Goal: Communication & Community: Answer question/provide support

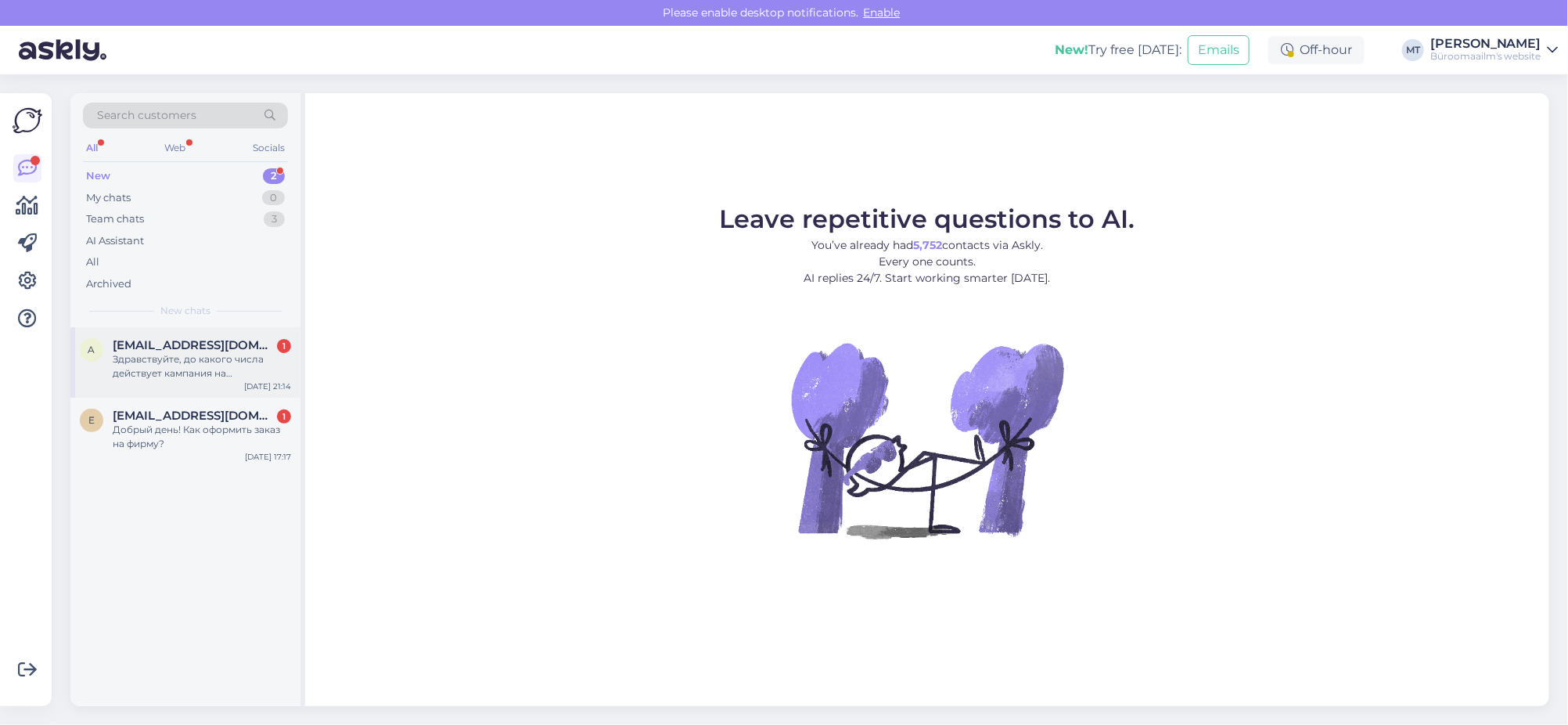
click at [164, 345] on span "[EMAIL_ADDRESS][DOMAIN_NAME]" at bounding box center [194, 345] width 163 height 14
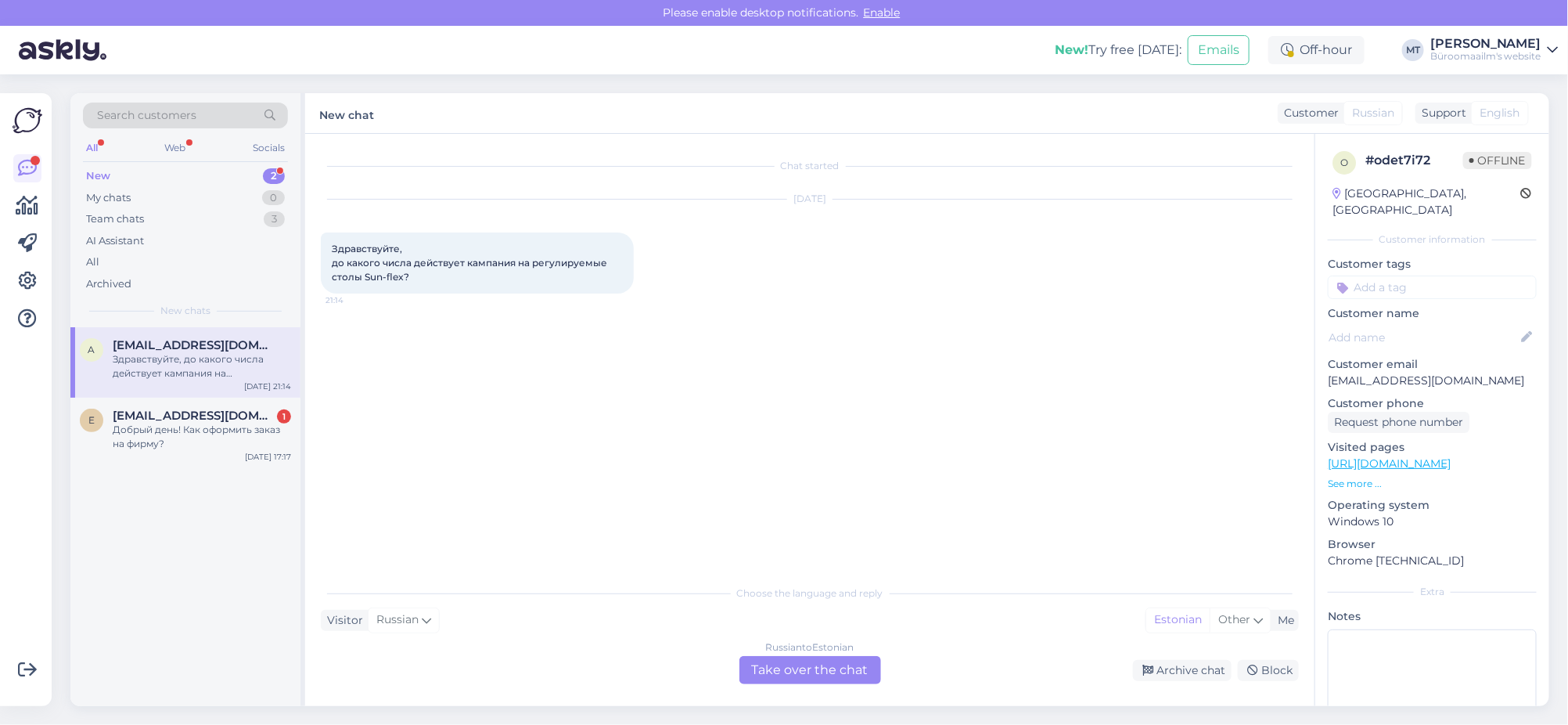
click at [778, 664] on div "Russian to Estonian Take over the chat" at bounding box center [810, 670] width 142 height 28
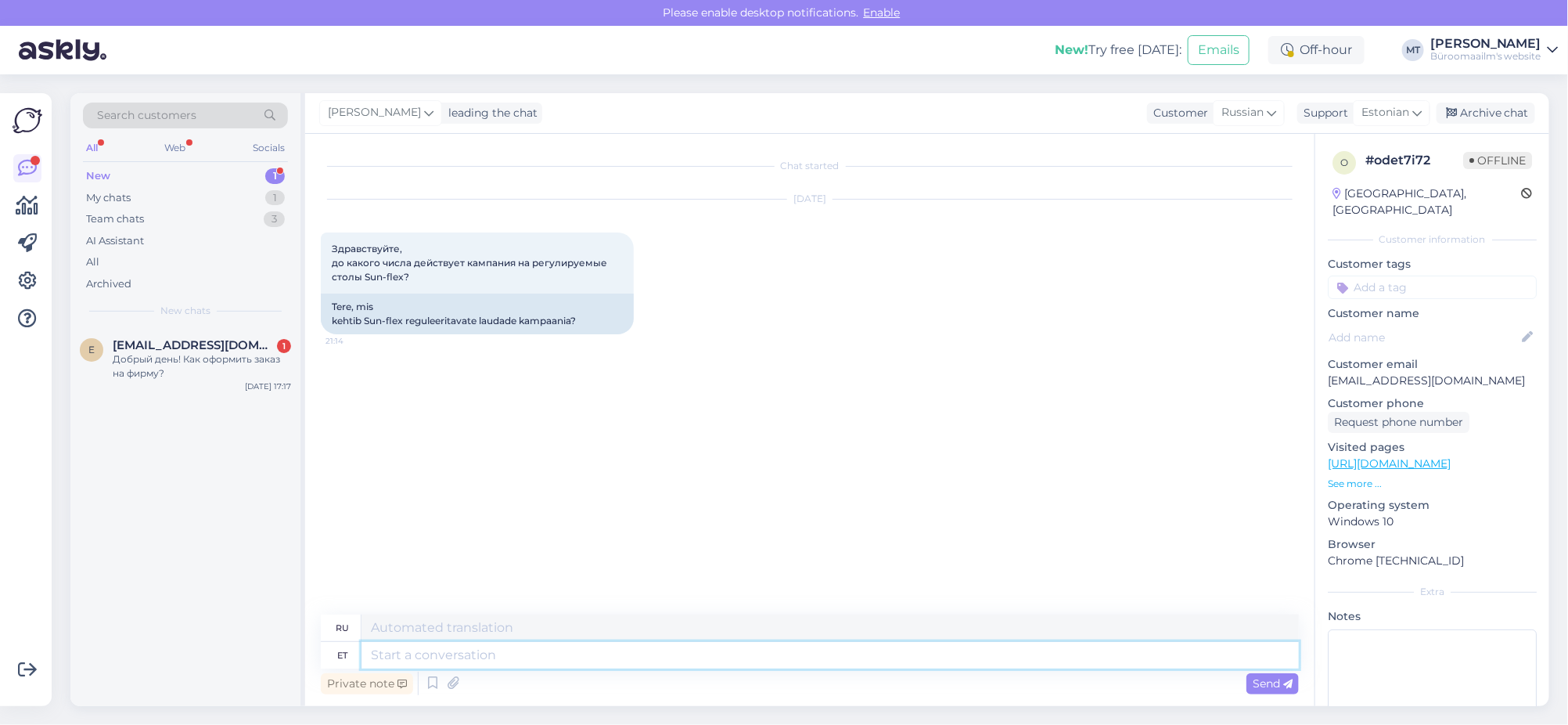
click at [487, 642] on textarea at bounding box center [829, 655] width 938 height 26
type textarea "Tere."
type textarea "Привет."
type textarea "Tere."
click at [119, 196] on div "My chats" at bounding box center [108, 197] width 45 height 15
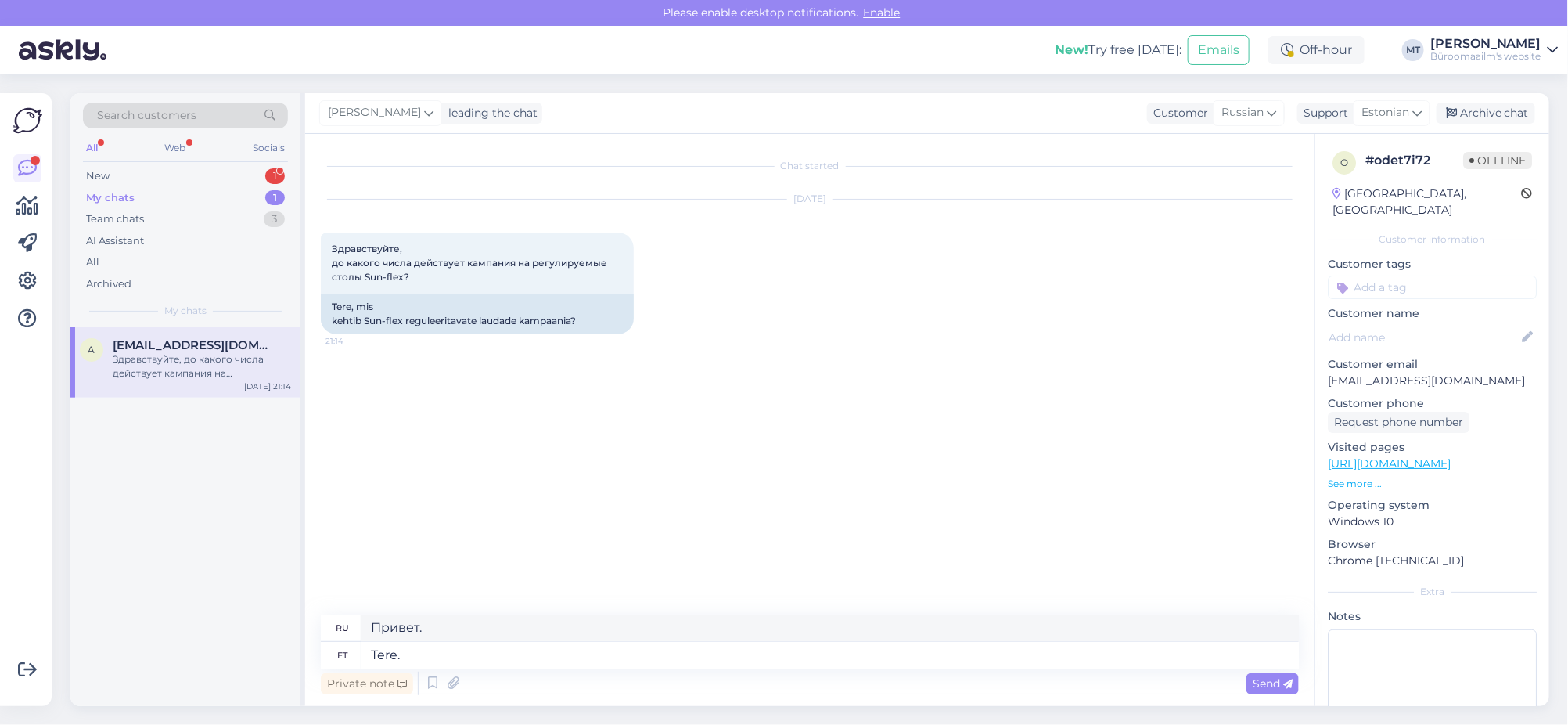
click at [157, 375] on div "Здравствуйте, до какого числа действует кампания на регулируемые столы Sun-flex?" at bounding box center [202, 366] width 178 height 28
click at [98, 171] on div "New" at bounding box center [98, 176] width 24 height 15
click at [192, 358] on div "Добрый день! Как оформить заказ на фирму?" at bounding box center [202, 366] width 178 height 28
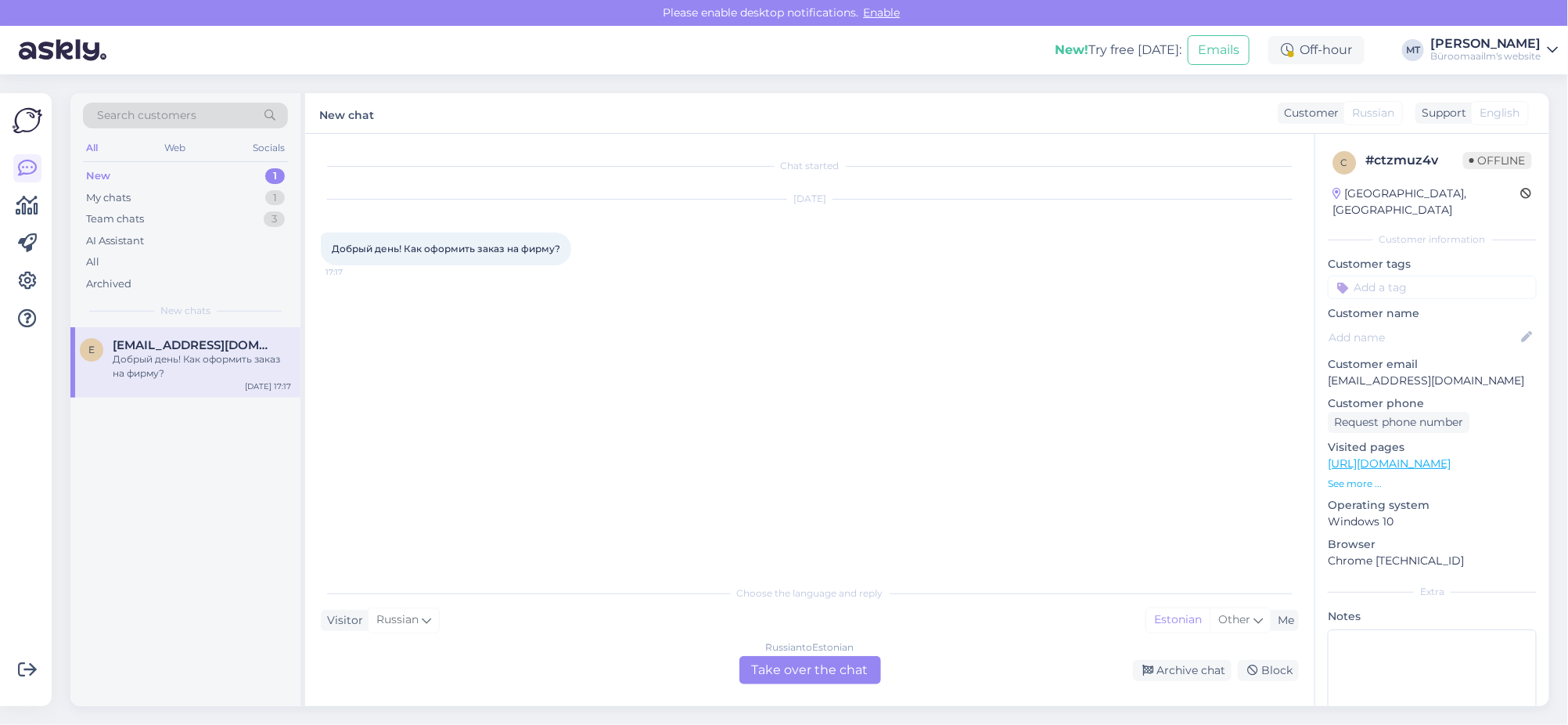
click at [815, 679] on div "Russian to Estonian Take over the chat" at bounding box center [810, 670] width 142 height 28
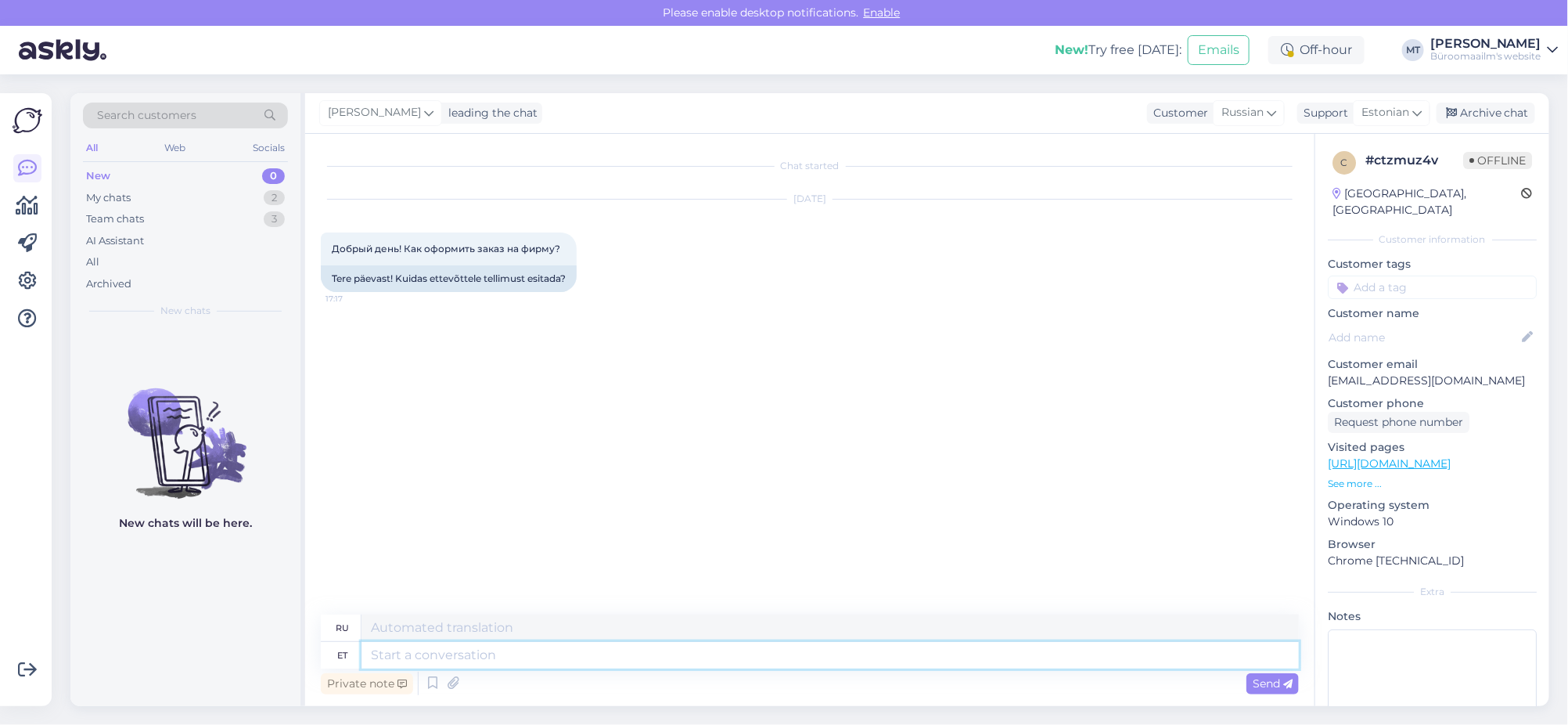
click at [463, 666] on textarea at bounding box center [829, 655] width 938 height 26
type textarea "t"
type textarea "Tere."
type textarea "Привет"
type textarea "Tere."
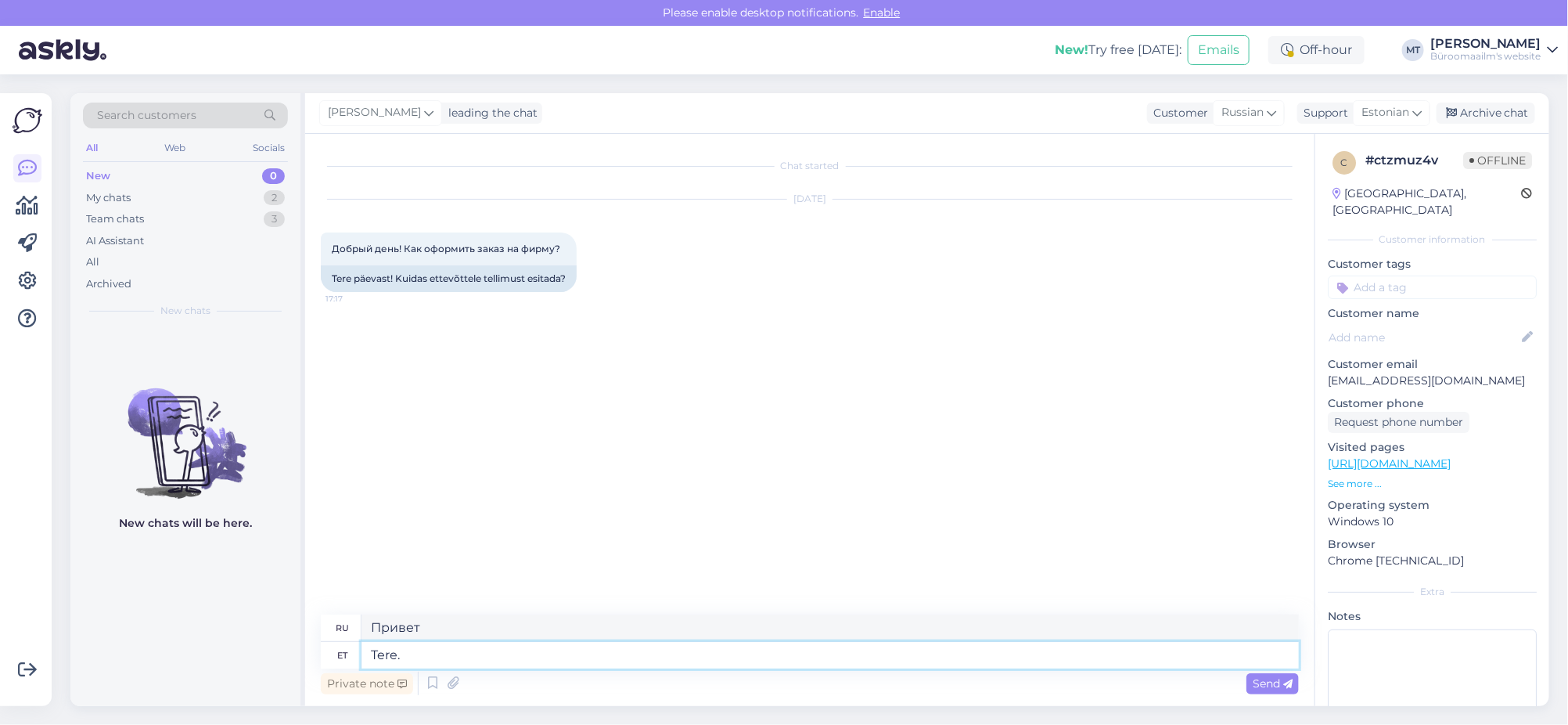
type textarea "Привет."
type textarea "Tere. Mis"
type textarea "Привет. Что?"
type textarea "Tere. Mis asutusega"
type textarea "Здравствуйте. В каком учреждении?"
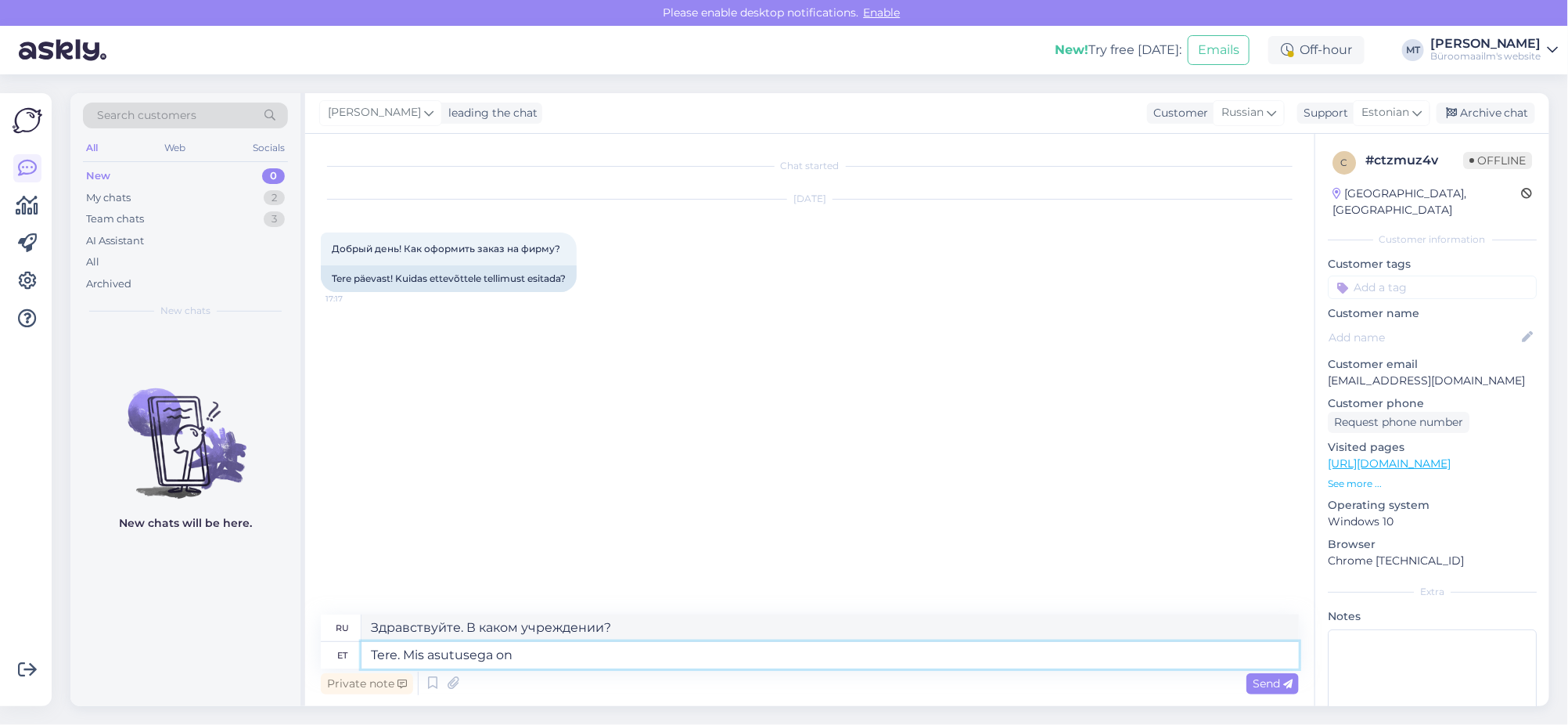
type textarea "Tere. Mis asutusega on t"
type textarea "Привет. Что с заведением?"
type textarea "Tere. Mis asutusega on tegu"
type textarea "Здравствуйте. Что это за учреждение?"
type textarea "Tere. Mis asutusega on tegu ? Kas olete"
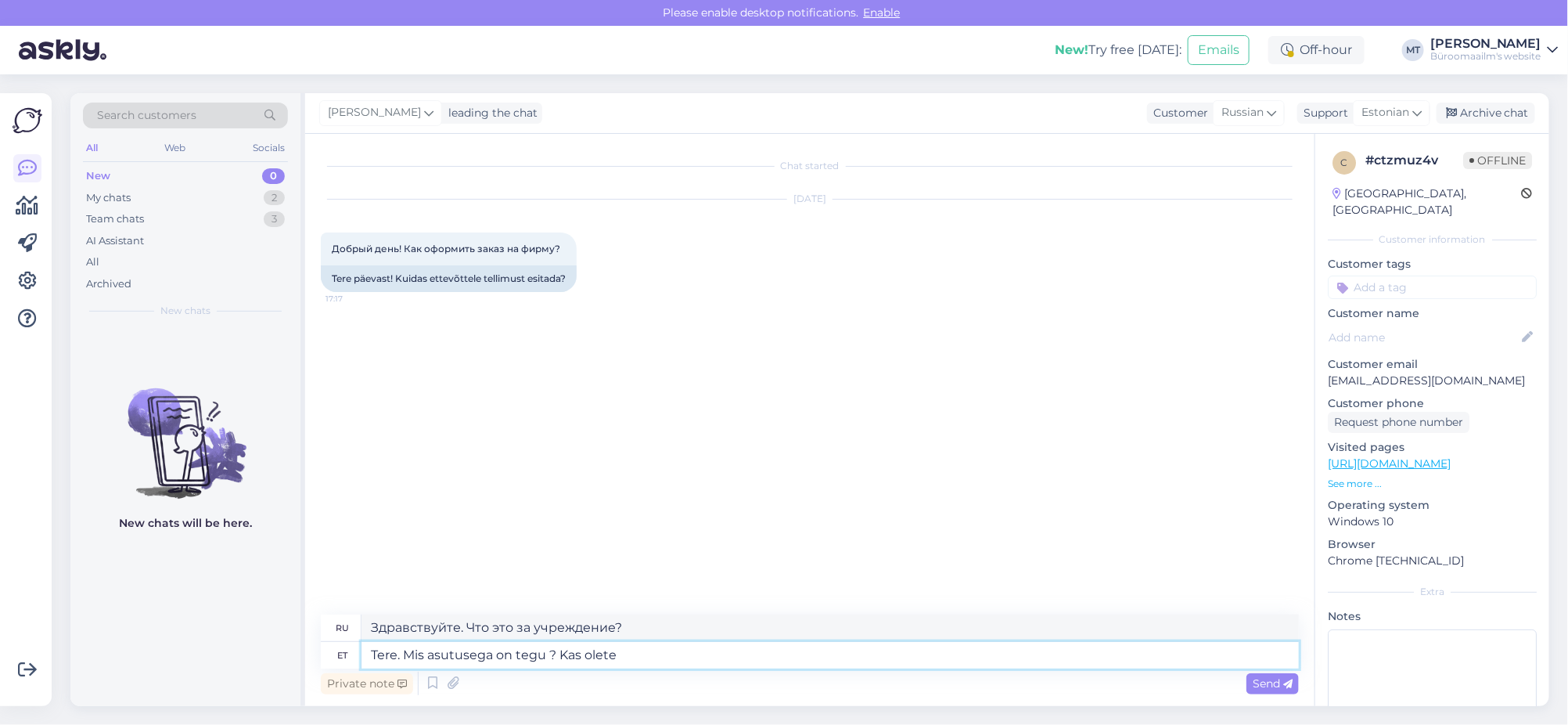
type textarea "Здравствуйте. Что это за учреждение? Вы?"
type textarea "Tere. Mis asutusega on tegu ? Kas olete meie"
type textarea "Здравствуйте. Что это за учреждение? Вы наш?"
type textarea "Tere. Mis asutusega on tegu ? Kas olete meie püsikl"
type textarea "Здравствуйте. Что это за заведение? Вы наш постоянный клиент?"
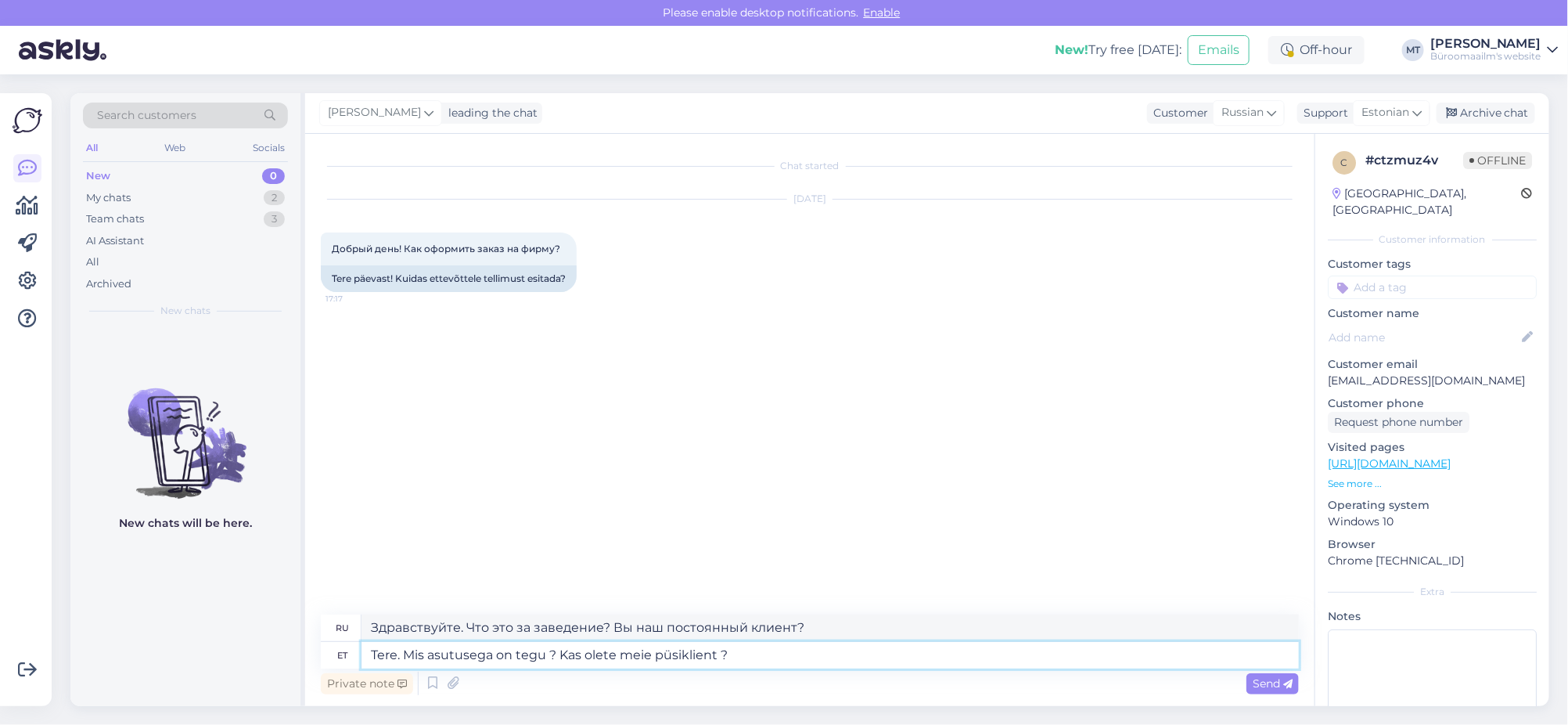
drag, startPoint x: 547, startPoint y: 652, endPoint x: 429, endPoint y: 659, distance: 118.2
click at [429, 659] on textarea "Tere. Mis asutusega on tegu ? Kas olete meie püsiklient ?" at bounding box center [829, 655] width 938 height 26
type textarea "Tere. Mis on asutuse nim? Kas olete meie püsiklient ?"
type textarea "Здравствуйте. Как называется заведение? Вы наш постоянный клиент?"
click at [833, 654] on textarea "Tere. Mis on asutuse nimi? Kas olete meie püsiklient ?" at bounding box center [829, 655] width 938 height 26
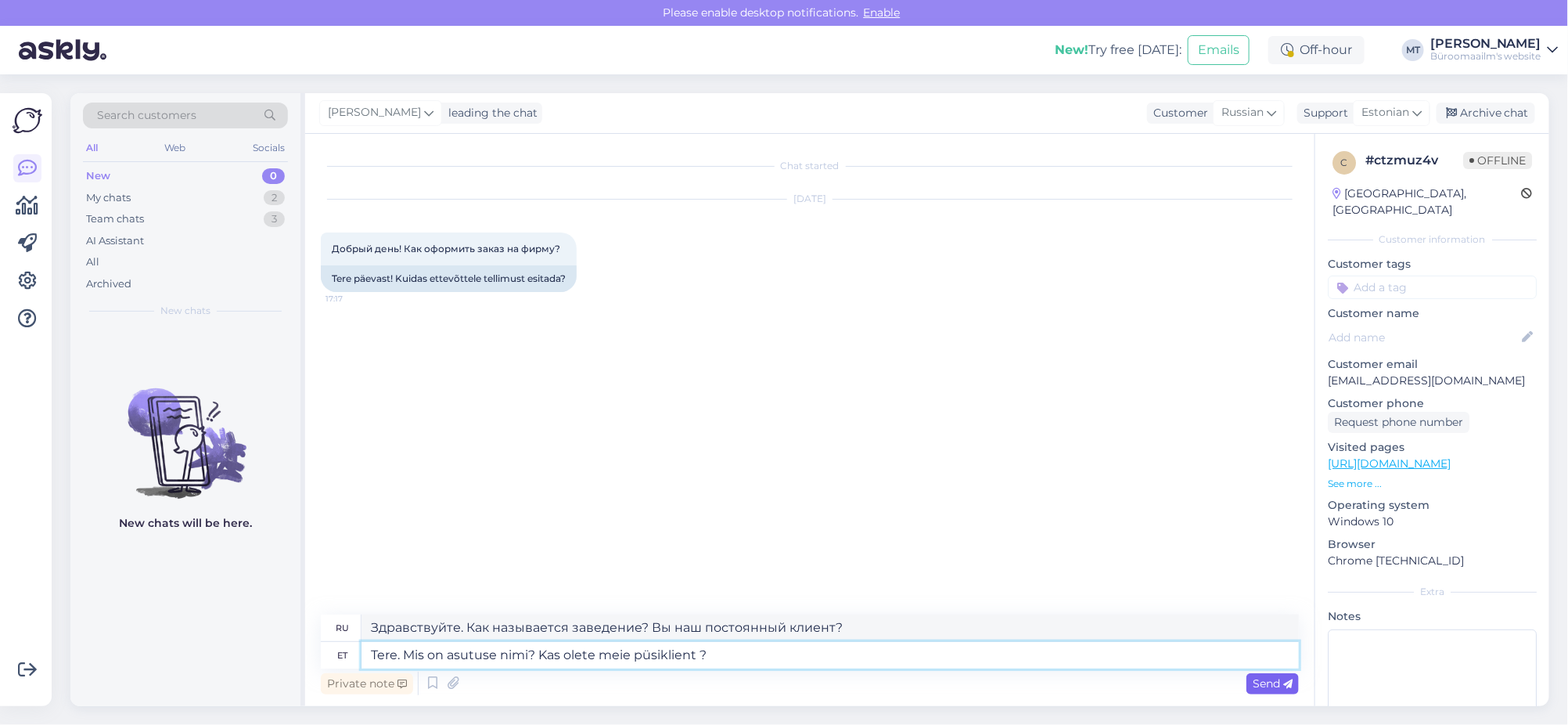
type textarea "Tere. Mis on asutuse nimi? Kas olete meie püsiklient ?"
click at [1281, 676] on div "Send" at bounding box center [1273, 683] width 53 height 21
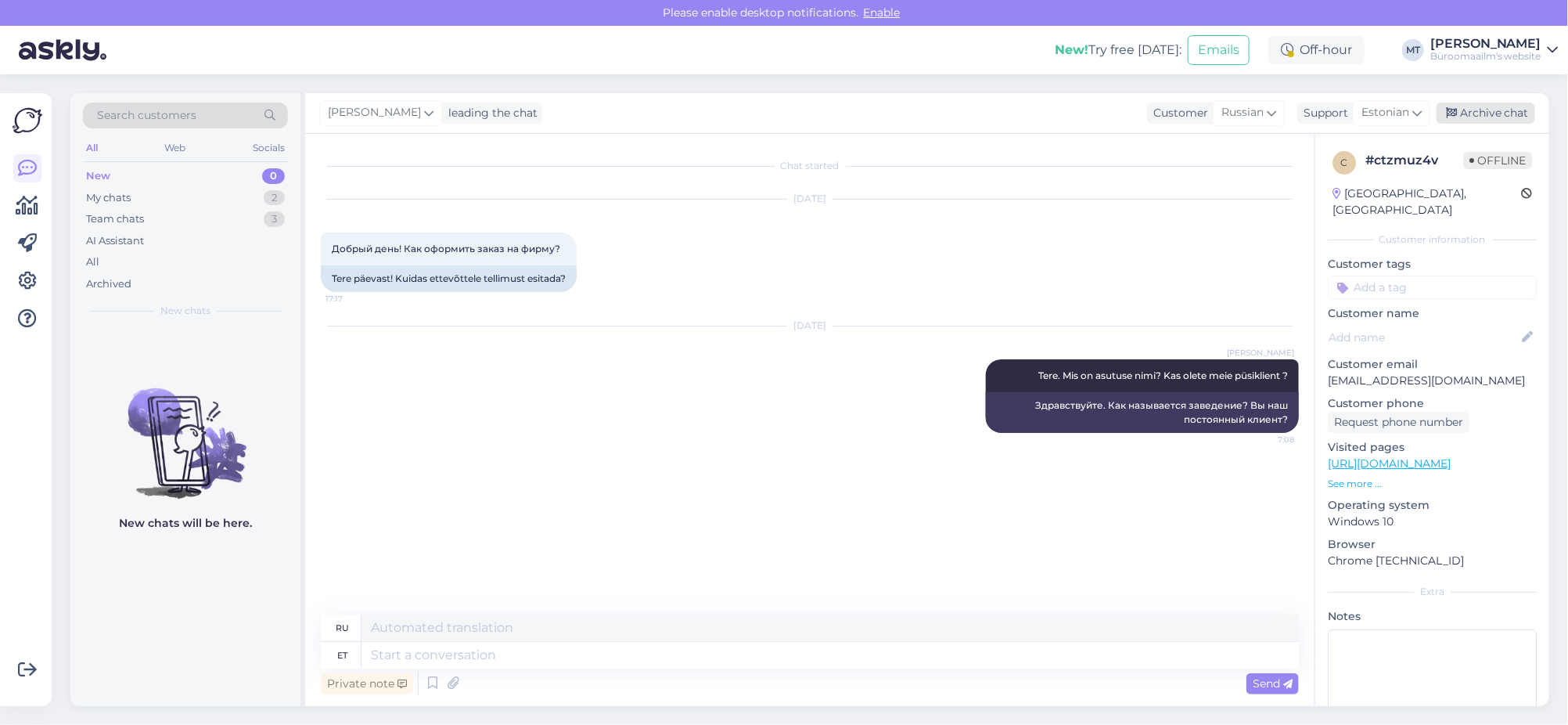
click at [1484, 106] on div "Archive chat" at bounding box center [1486, 113] width 98 height 21
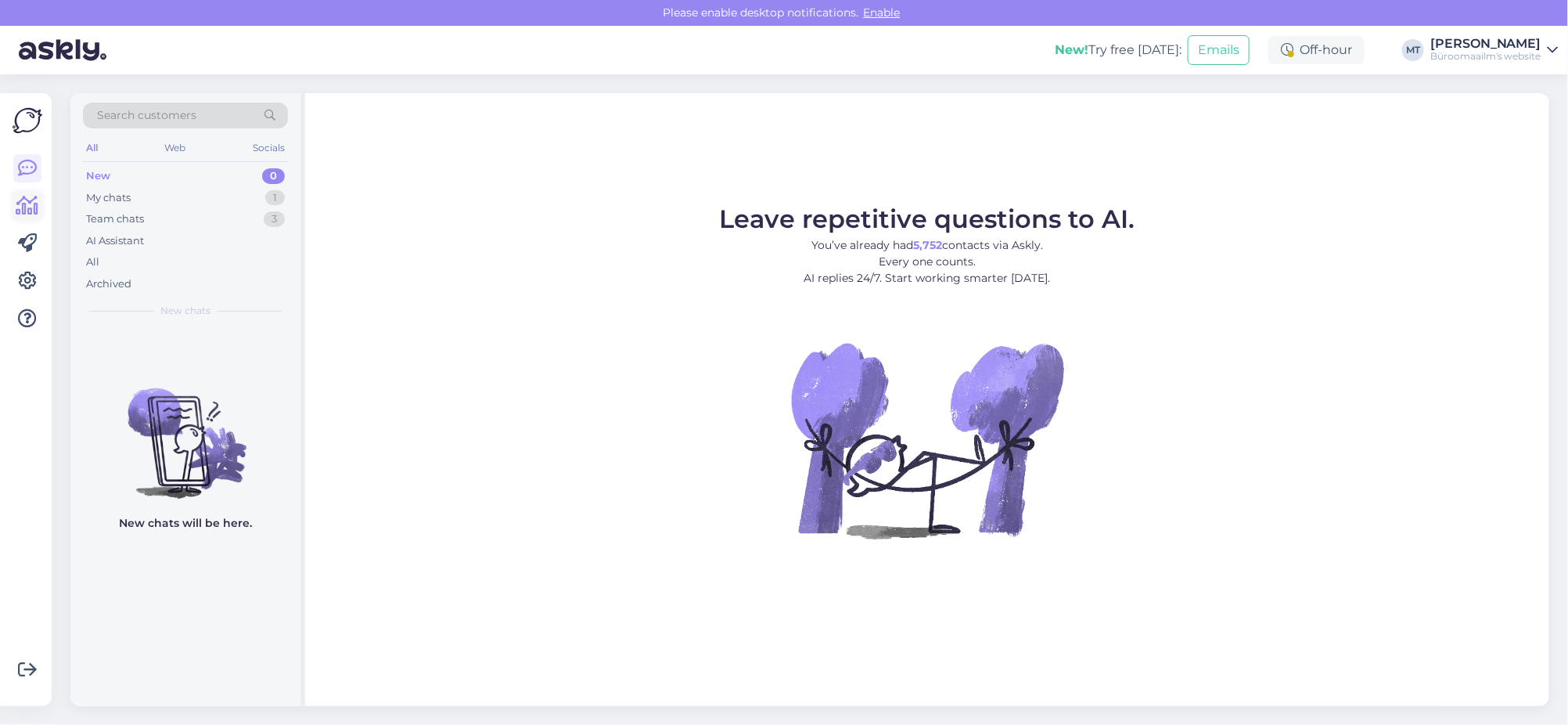
click at [37, 201] on icon at bounding box center [27, 206] width 23 height 19
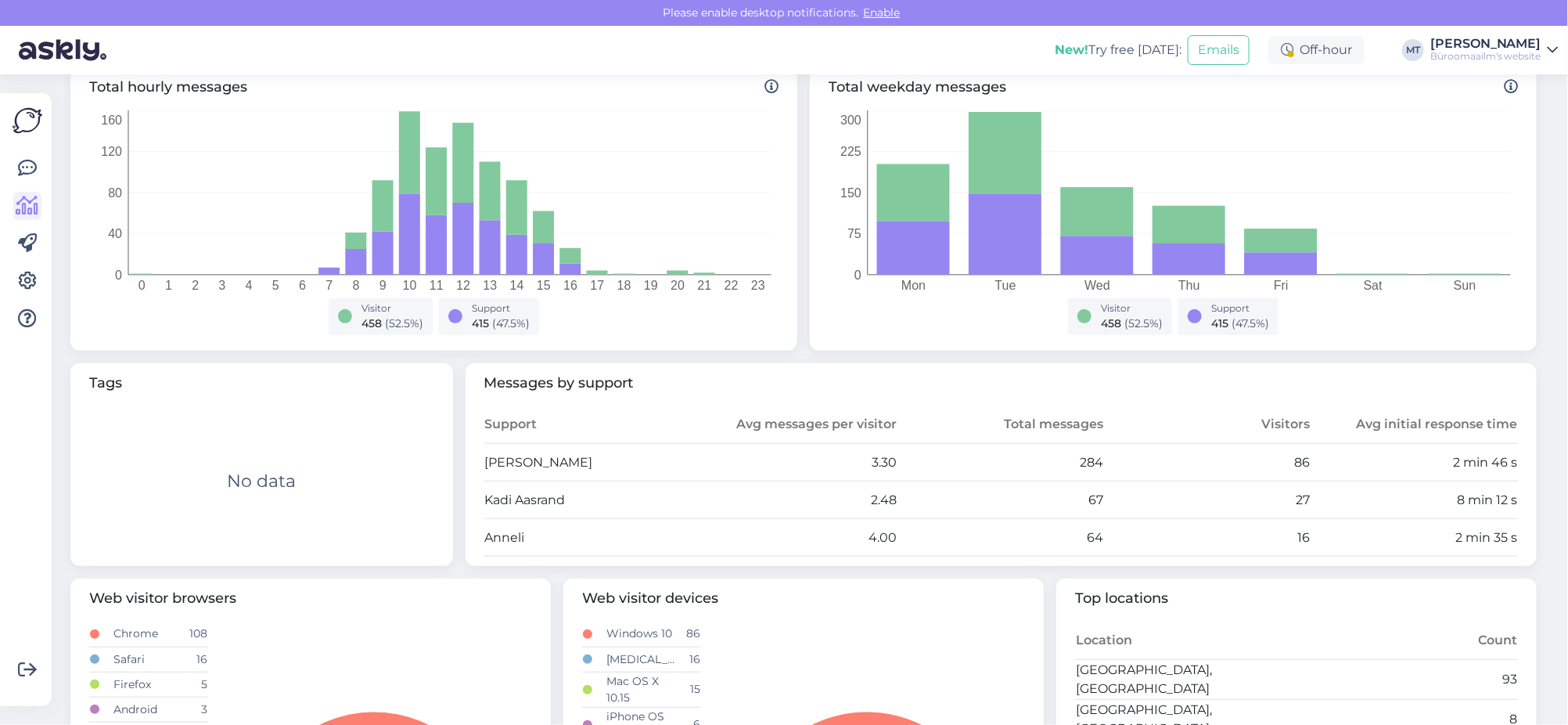
scroll to position [293, 0]
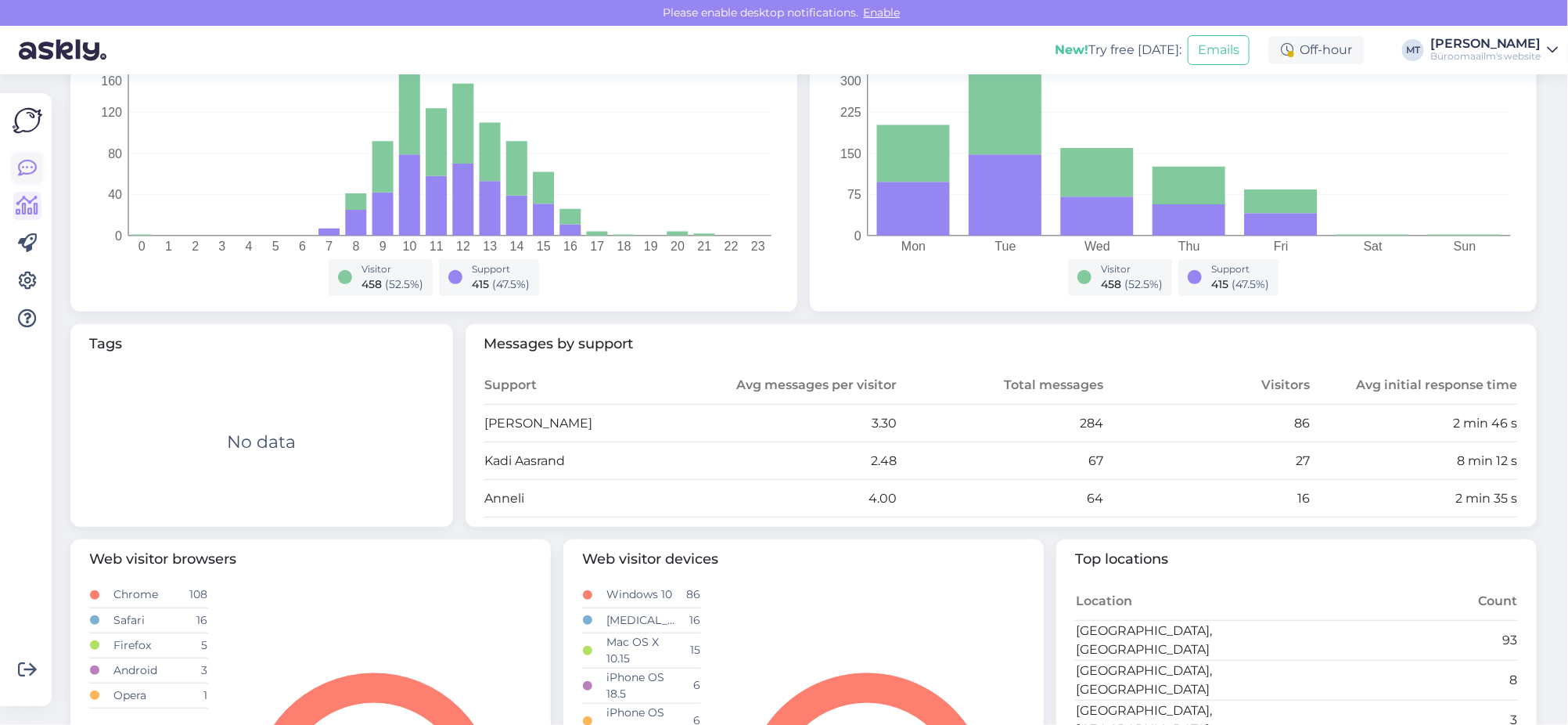
click at [25, 165] on icon at bounding box center [27, 168] width 19 height 19
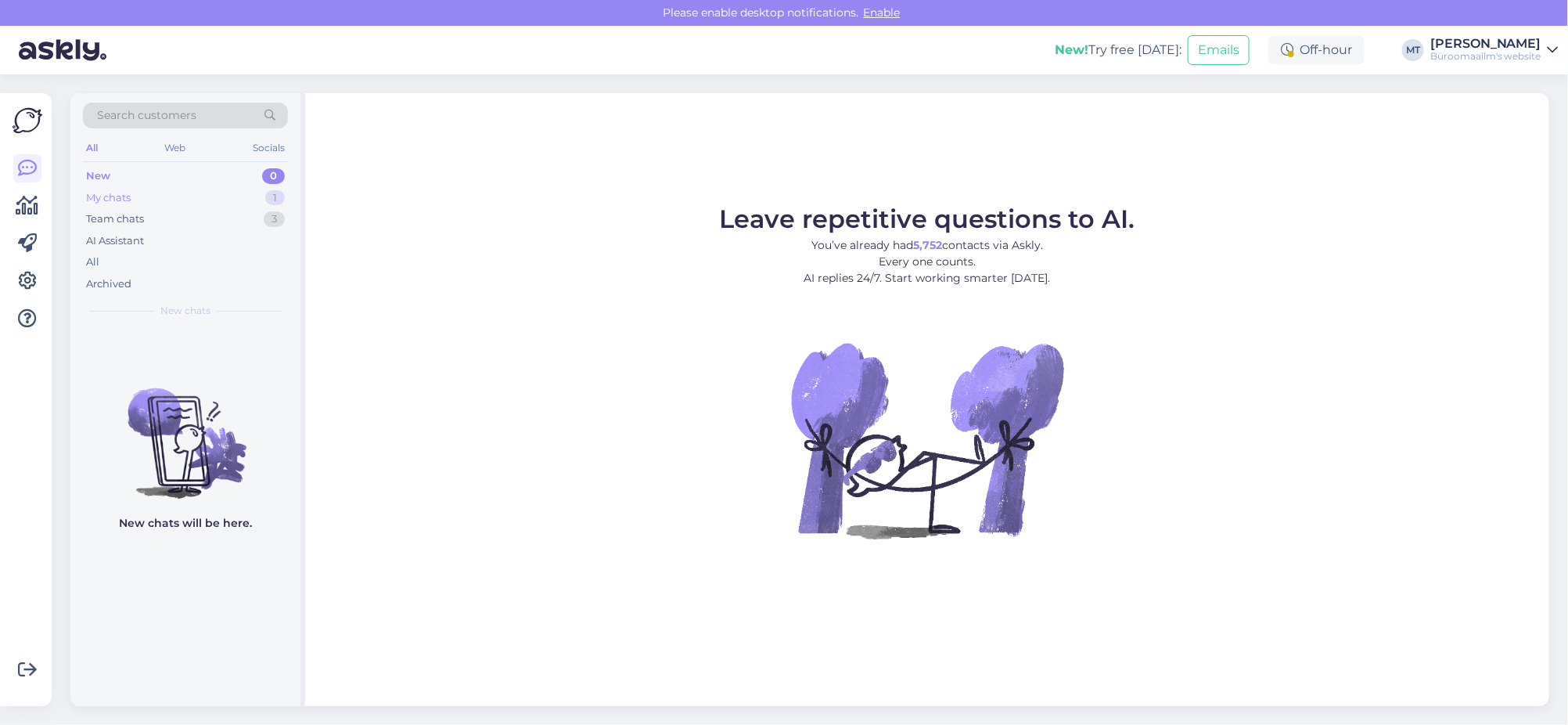
click at [103, 197] on div "My chats" at bounding box center [108, 197] width 45 height 15
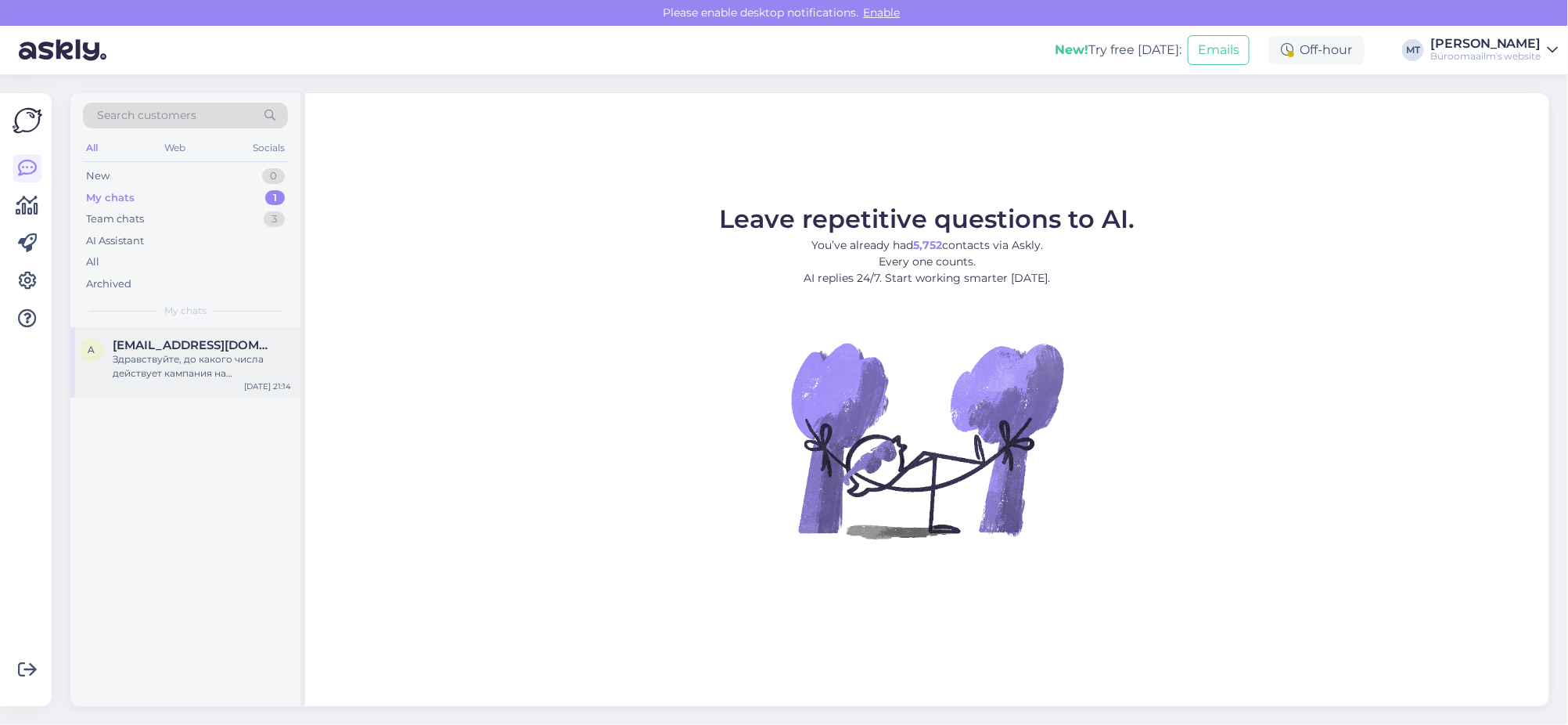
click at [133, 365] on div "Здравствуйте, до какого числа действует кампания на регулируемые столы Sun-flex?" at bounding box center [202, 366] width 178 height 28
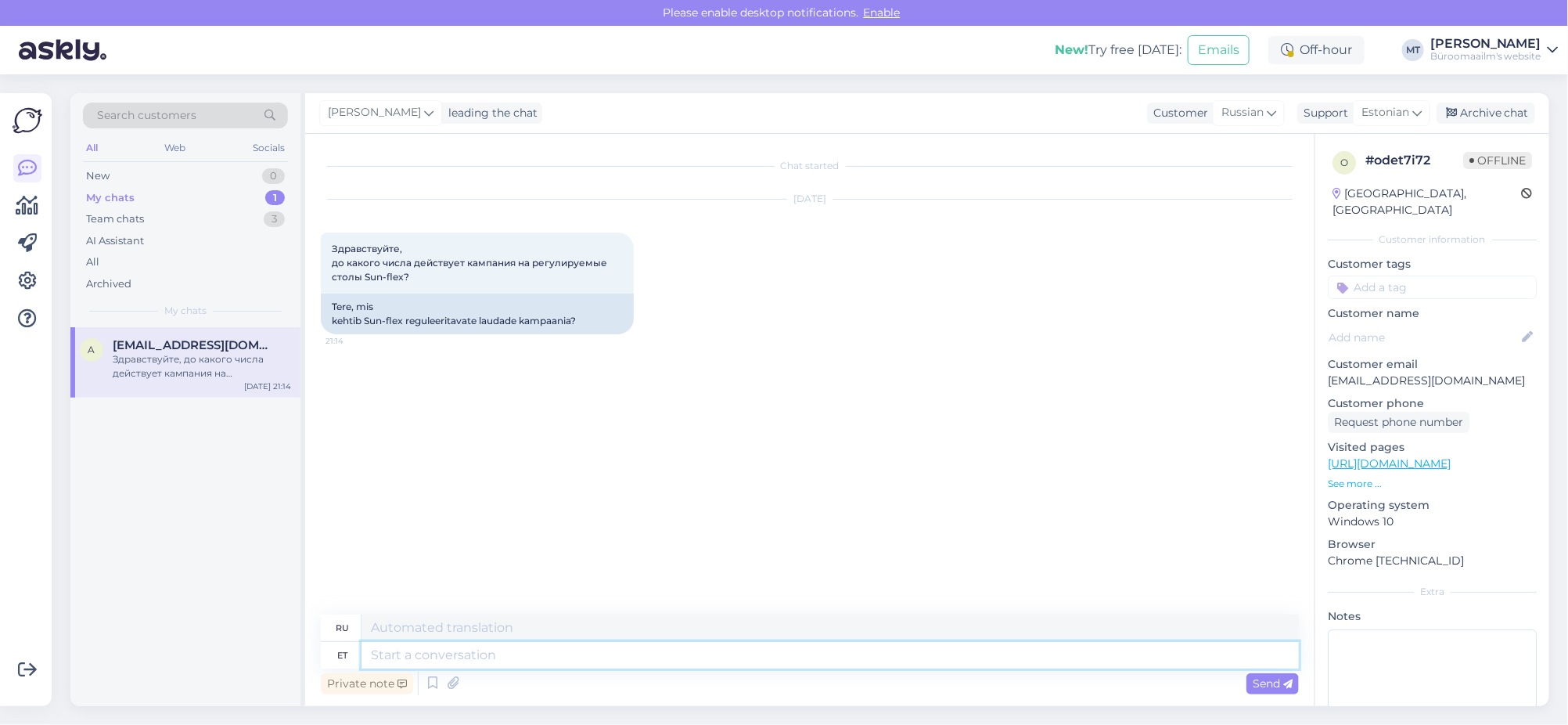
click at [430, 664] on textarea at bounding box center [829, 655] width 938 height 26
type textarea "tere."
type textarea "привет."
type textarea "t"
type textarea "т"
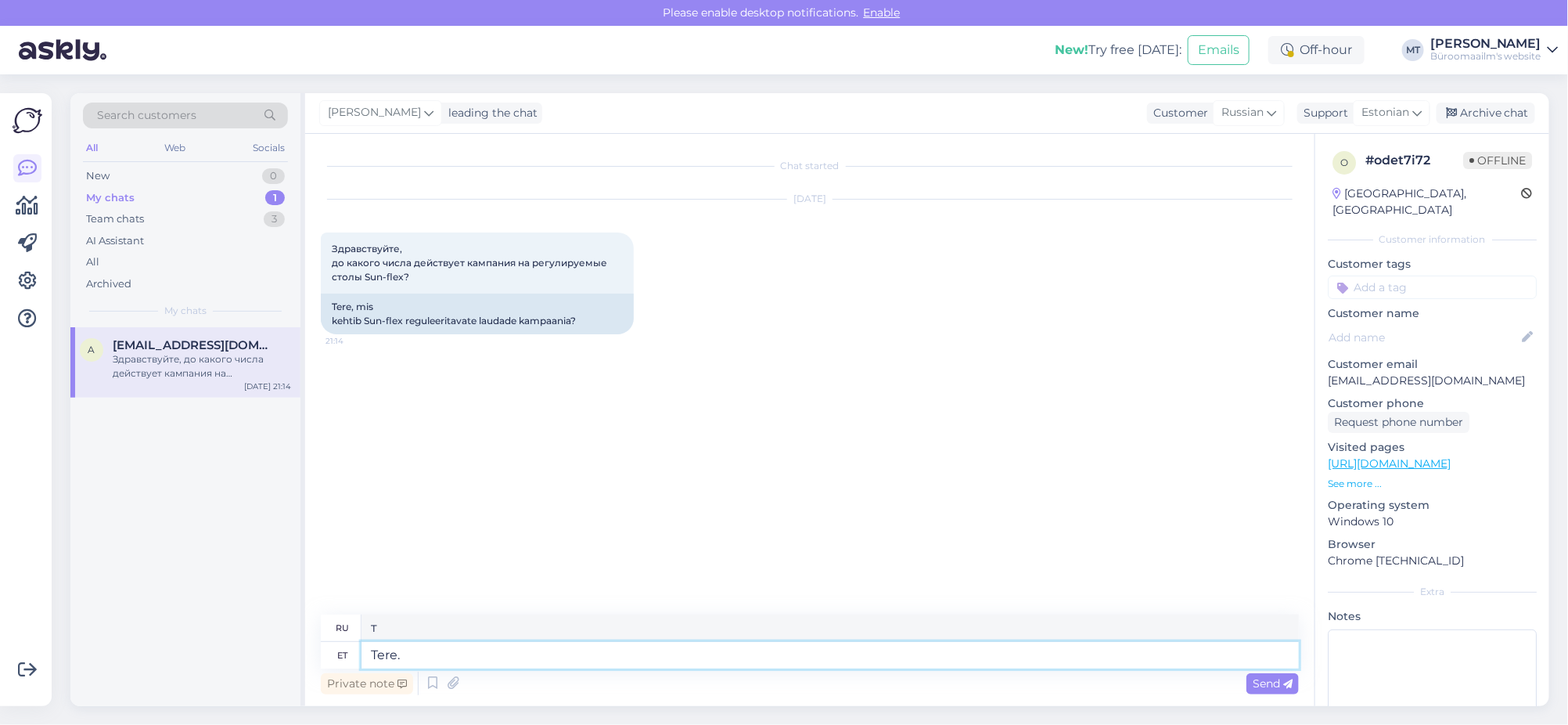
type textarea "Tere."
type textarea "Привет."
type textarea "Tere. [GEOGRAPHIC_DATA]"
type textarea "Привет. [GEOGRAPHIC_DATA]"
type textarea "Tere. Kampaania kestab"
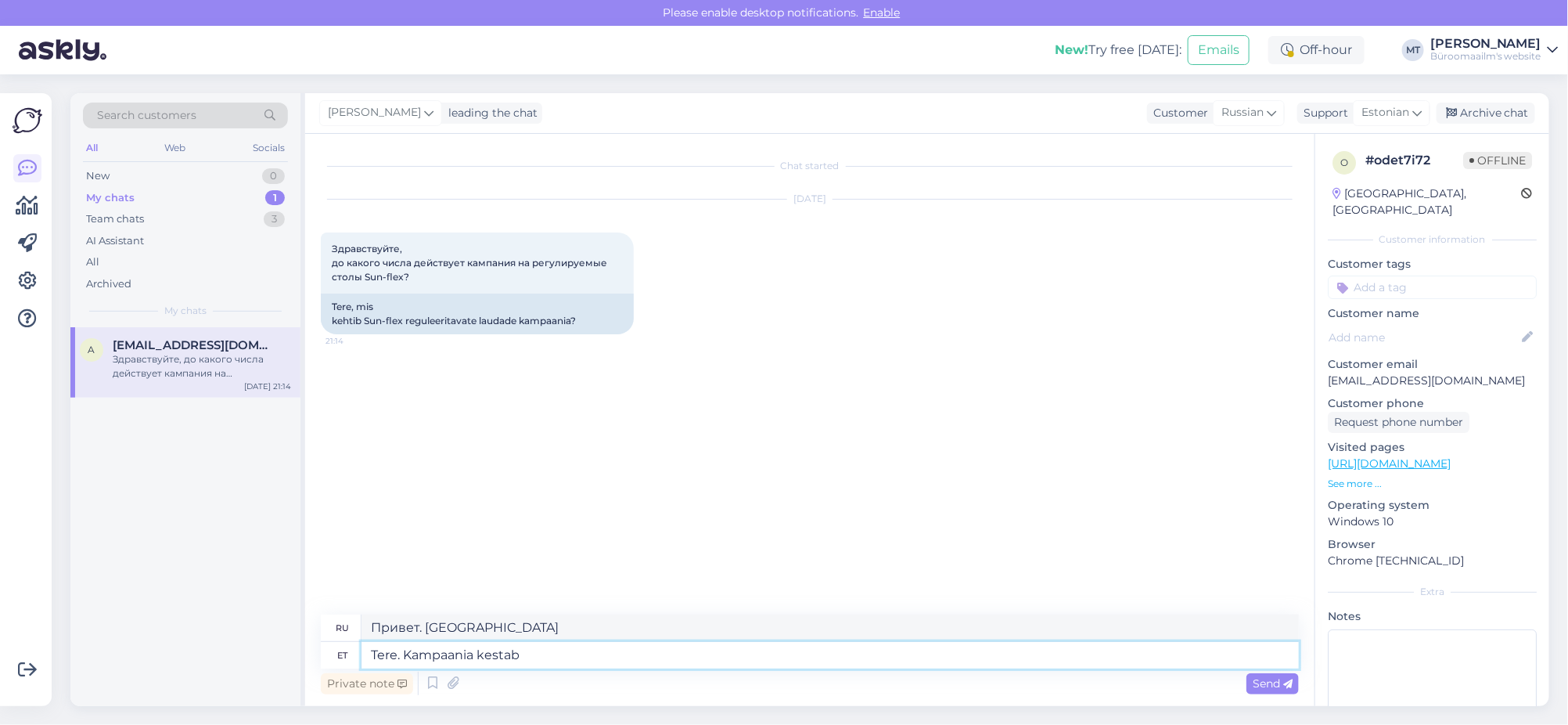
type textarea "Здравствуйте. Кампания продолжается."
type textarea "Tere. Kampaania kestab august"
type textarea "Здравствуйте. Акция продлится до августа."
type textarea "Tere. Kampaania kestab augustikuu lõpuni."
type textarea "Здравствуйте. Акция продлится до конца августа."
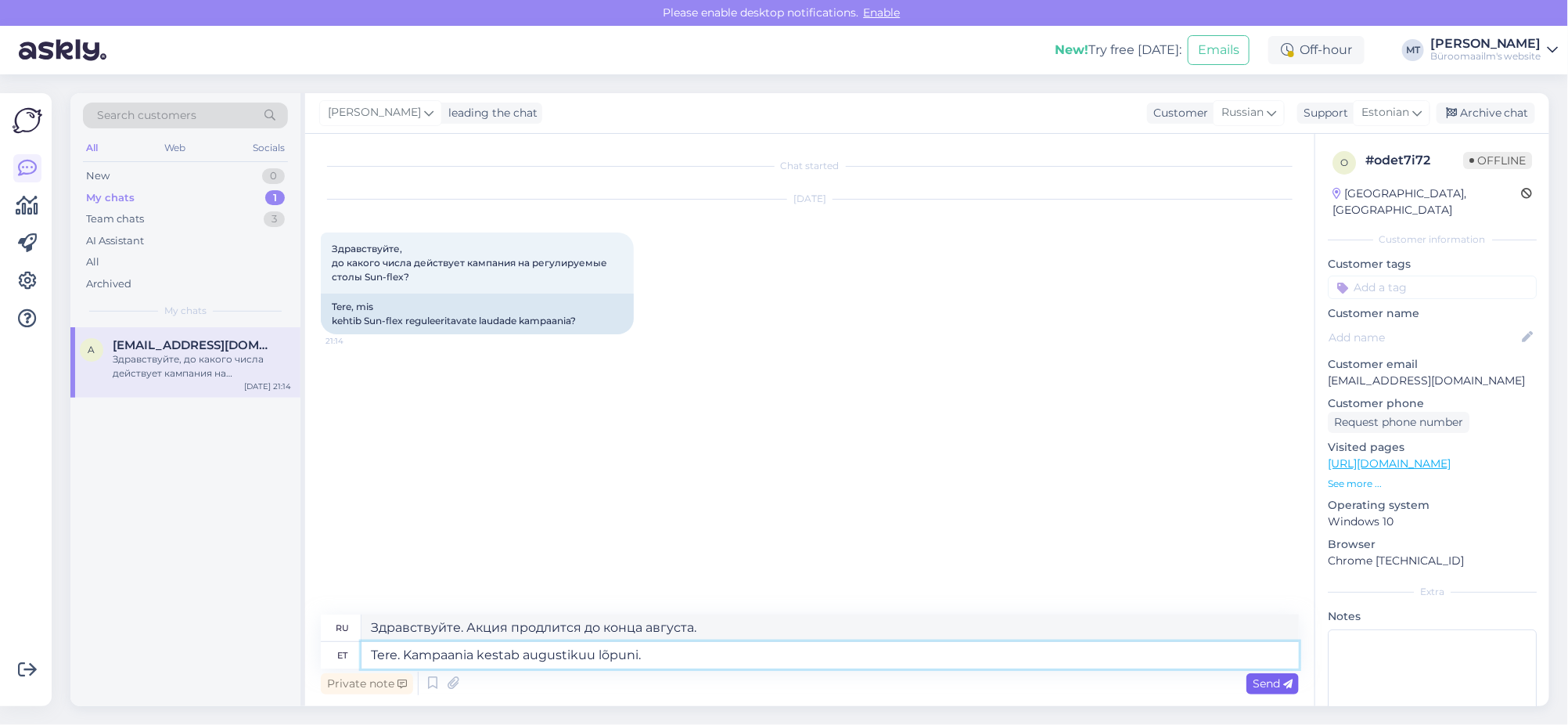
type textarea "Tere. Kampaania kestab augustikuu lõpuni."
click at [1264, 682] on span "Send" at bounding box center [1272, 682] width 40 height 14
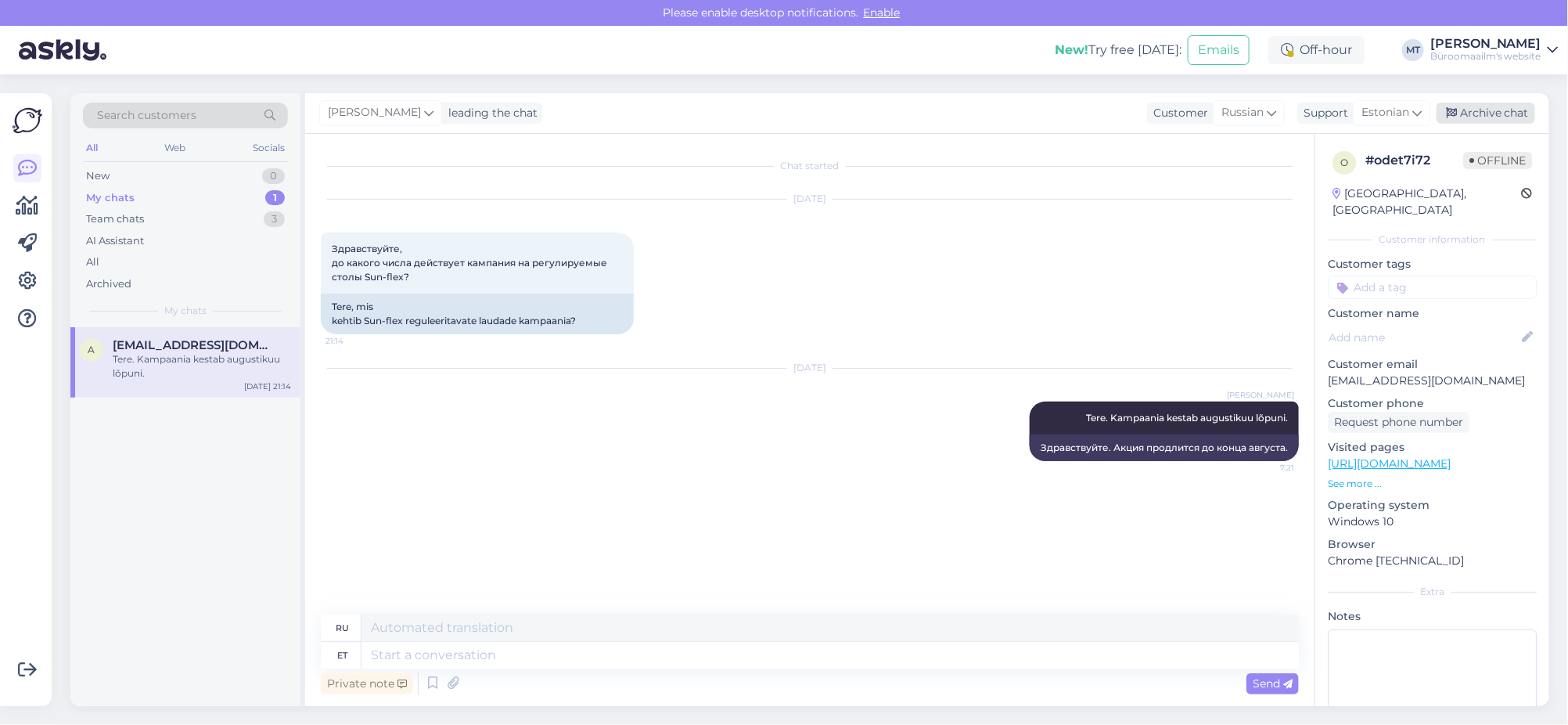
click at [1485, 106] on div "Archive chat" at bounding box center [1486, 113] width 98 height 21
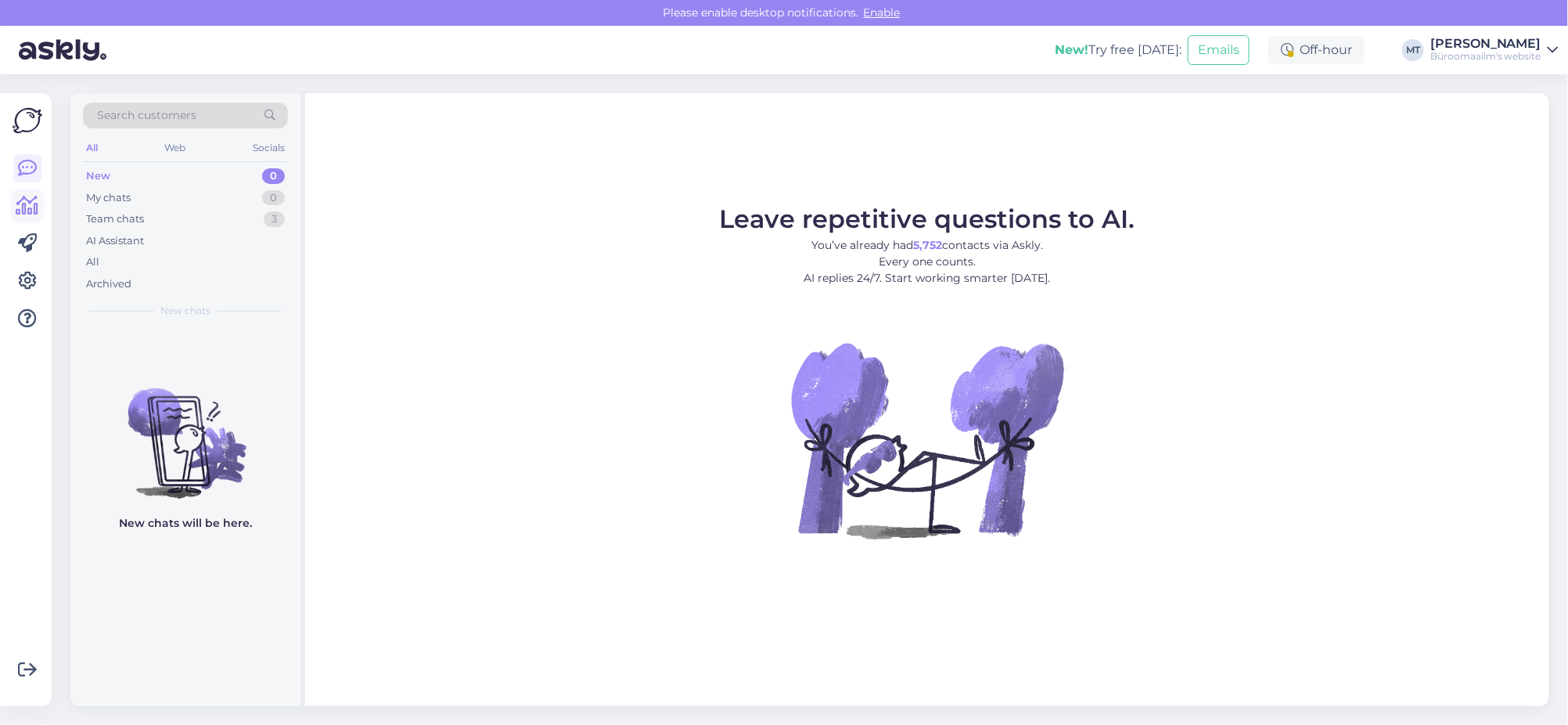
click at [24, 211] on icon at bounding box center [27, 206] width 23 height 19
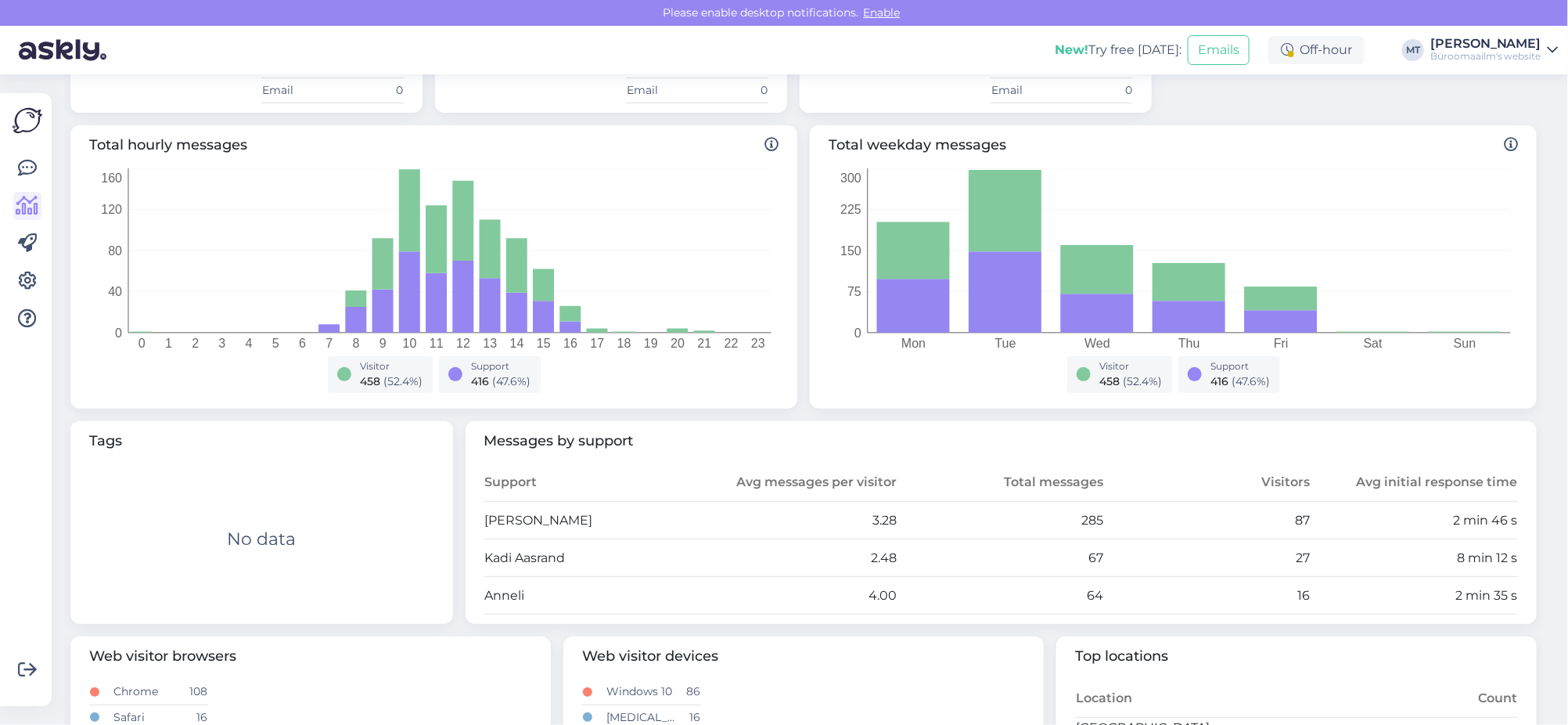
scroll to position [293, 0]
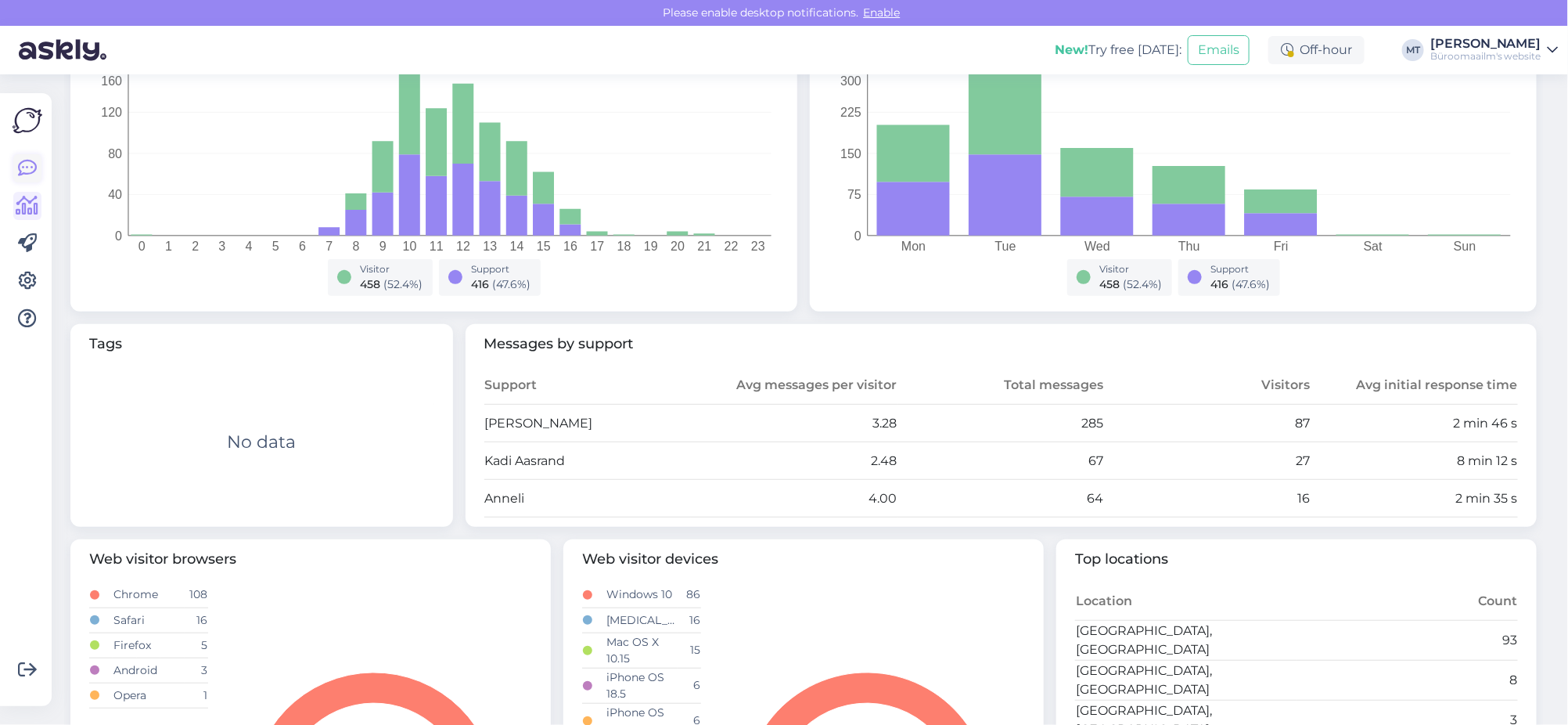
click at [31, 169] on icon at bounding box center [27, 168] width 19 height 19
